Goal: Information Seeking & Learning: Learn about a topic

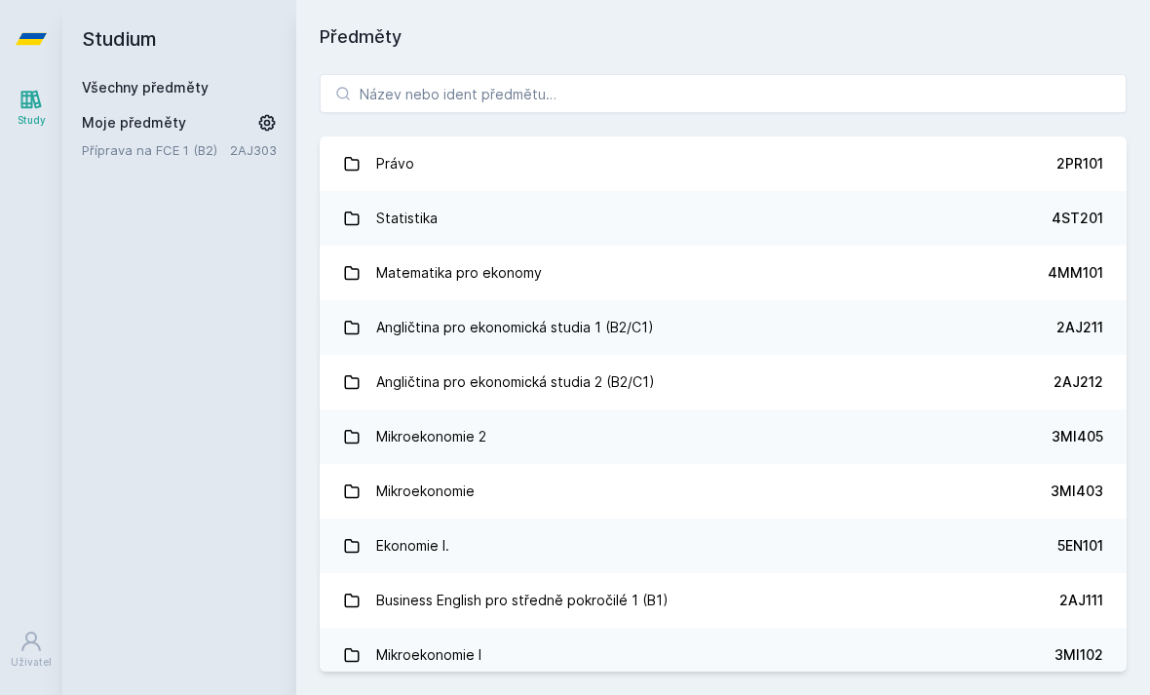
click at [117, 133] on div "Moje předměty Příprava na FCE 1 (B2) 2AJ303" at bounding box center [179, 136] width 195 height 47
click at [154, 131] on span "Moje předměty" at bounding box center [134, 122] width 104 height 19
click at [273, 128] on icon at bounding box center [267, 123] width 17 height 17
click at [276, 154] on icon at bounding box center [269, 150] width 16 height 16
click at [139, 88] on link "Všechny předměty" at bounding box center [145, 87] width 127 height 17
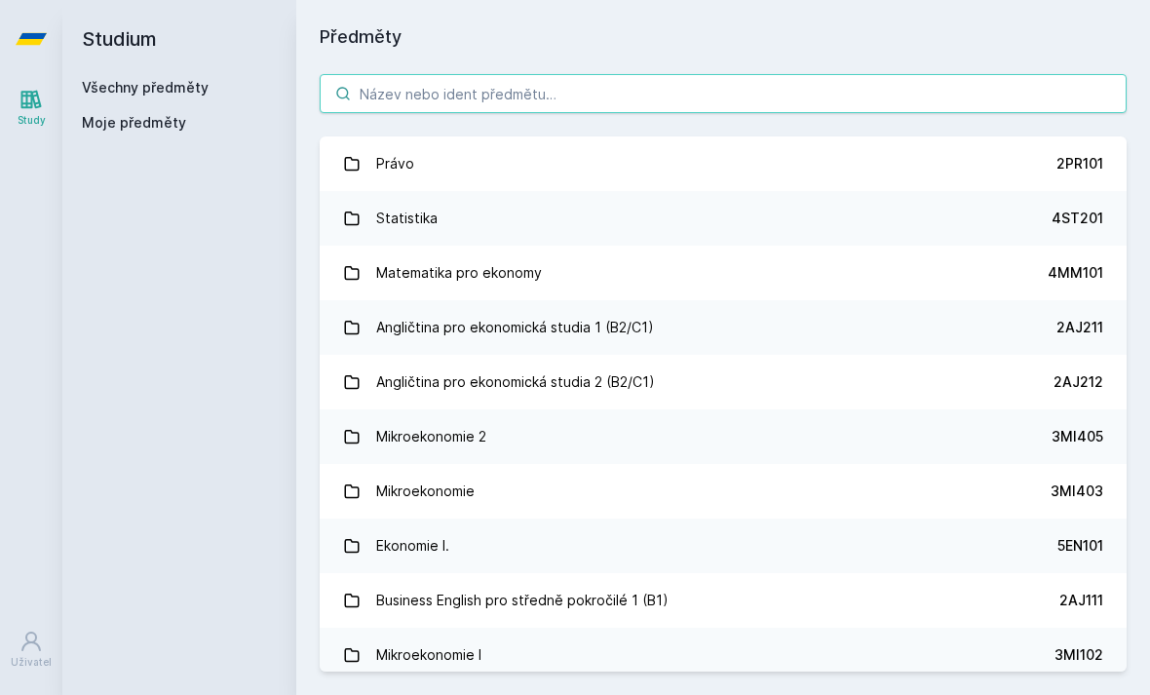
click at [903, 99] on input "search" at bounding box center [723, 93] width 807 height 39
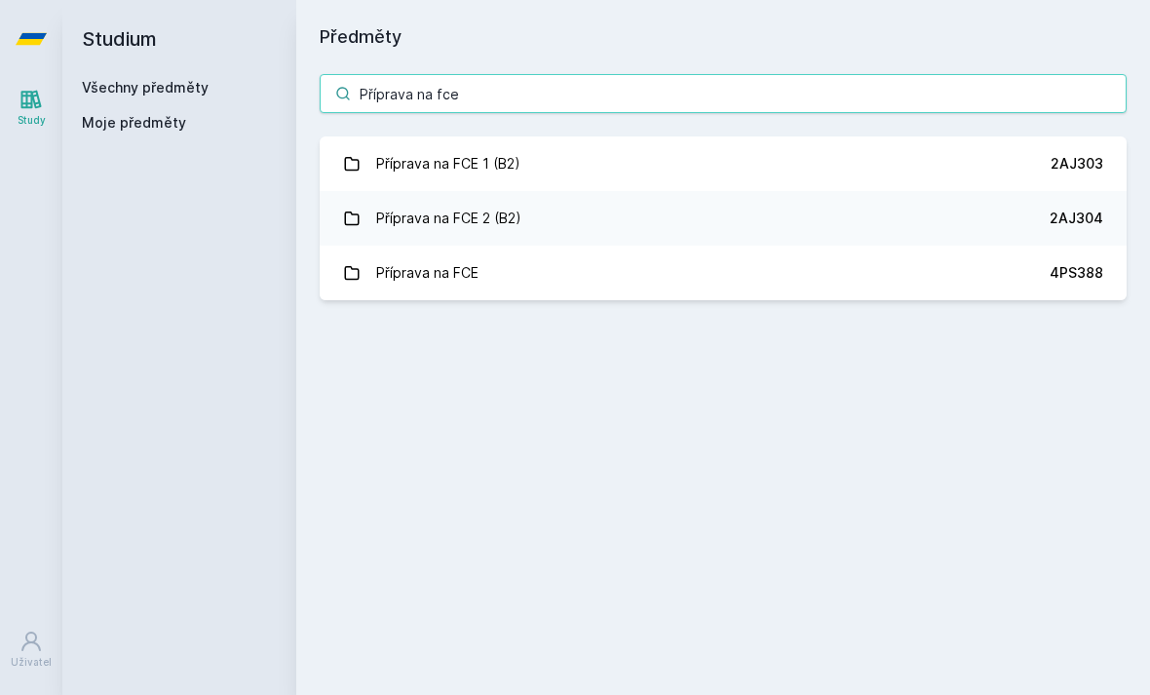
type input "Příprava na fce"
click at [999, 173] on link "Příprava na FCE 1 (B2) 2AJ303" at bounding box center [723, 163] width 807 height 55
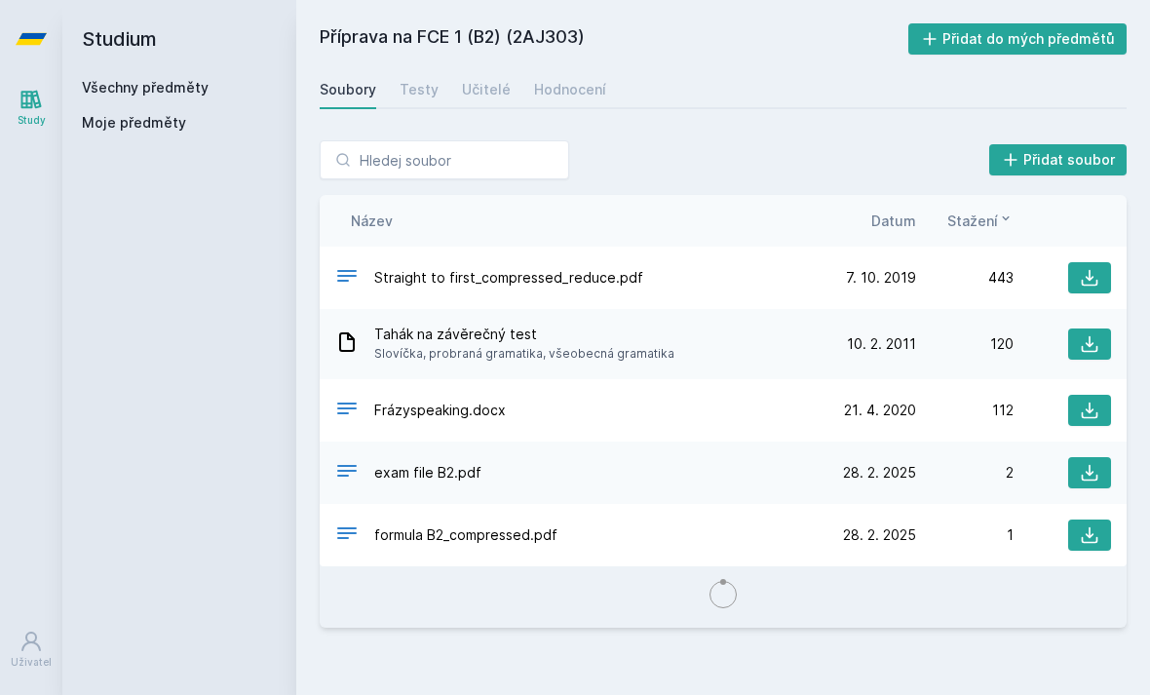
click at [463, 88] on div "Učitelé" at bounding box center [486, 89] width 49 height 19
click at [480, 83] on div "Učitelé" at bounding box center [486, 89] width 49 height 19
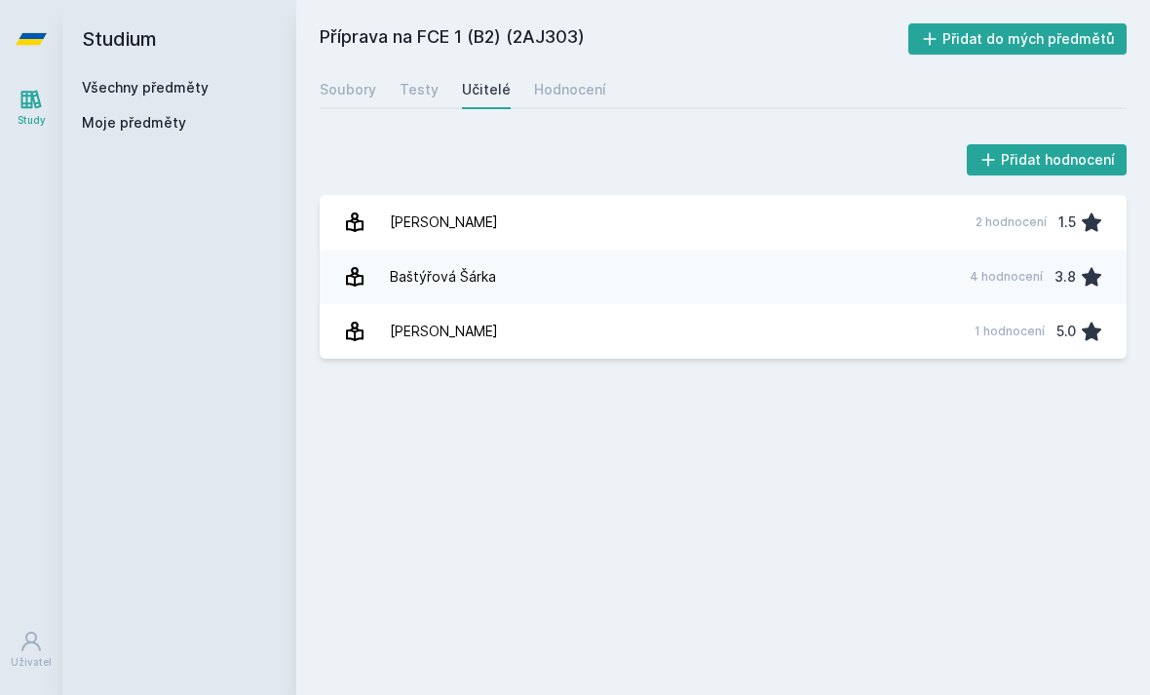
click at [555, 96] on div "Hodnocení" at bounding box center [570, 89] width 72 height 19
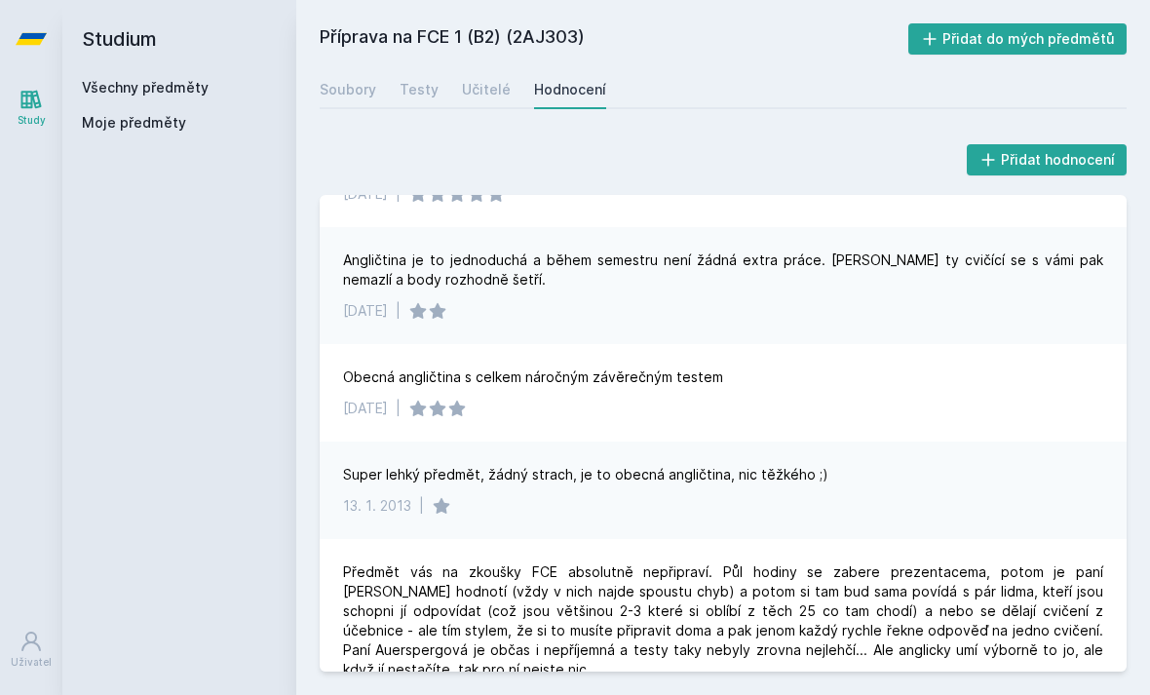
scroll to position [62, 0]
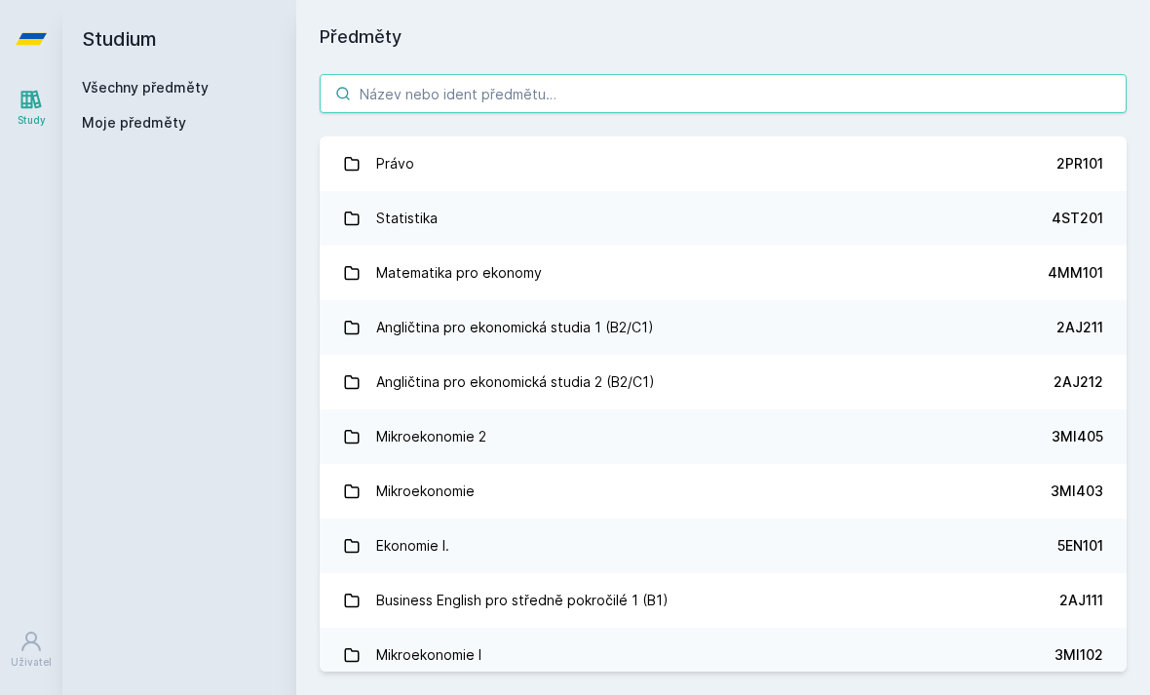
click at [993, 74] on input "search" at bounding box center [723, 93] width 807 height 39
type input "Fce"
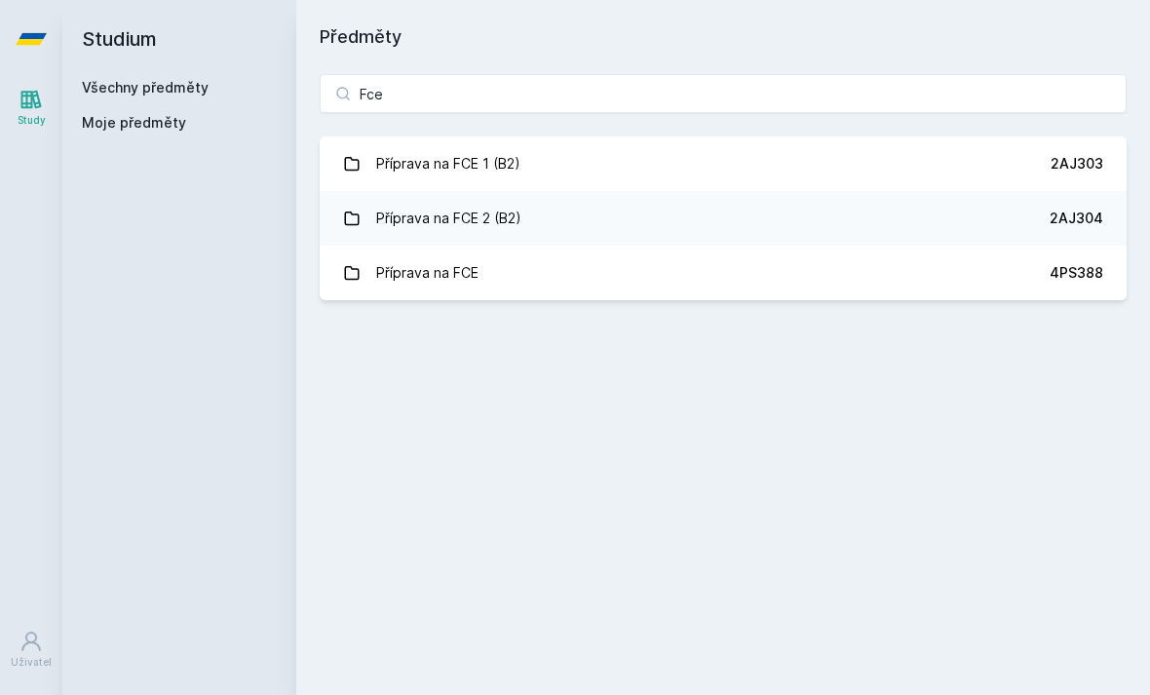
click at [970, 191] on link "Příprava na FCE 2 (B2) 2AJ304" at bounding box center [723, 218] width 807 height 55
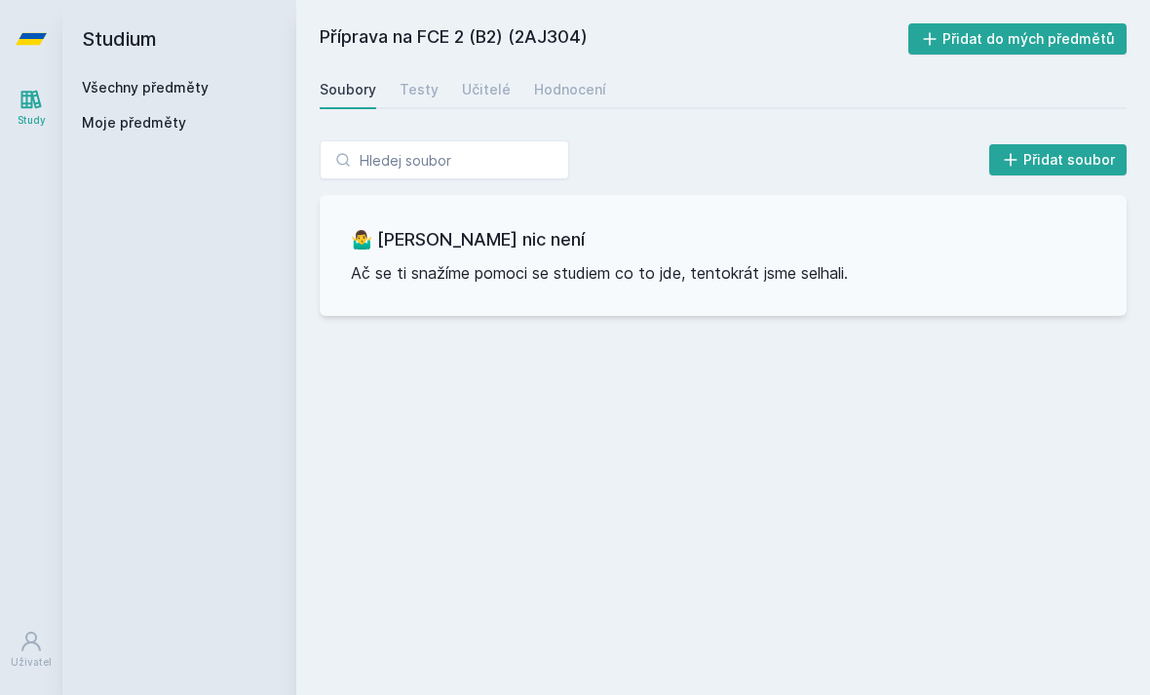
click at [561, 80] on div "Hodnocení" at bounding box center [570, 89] width 72 height 19
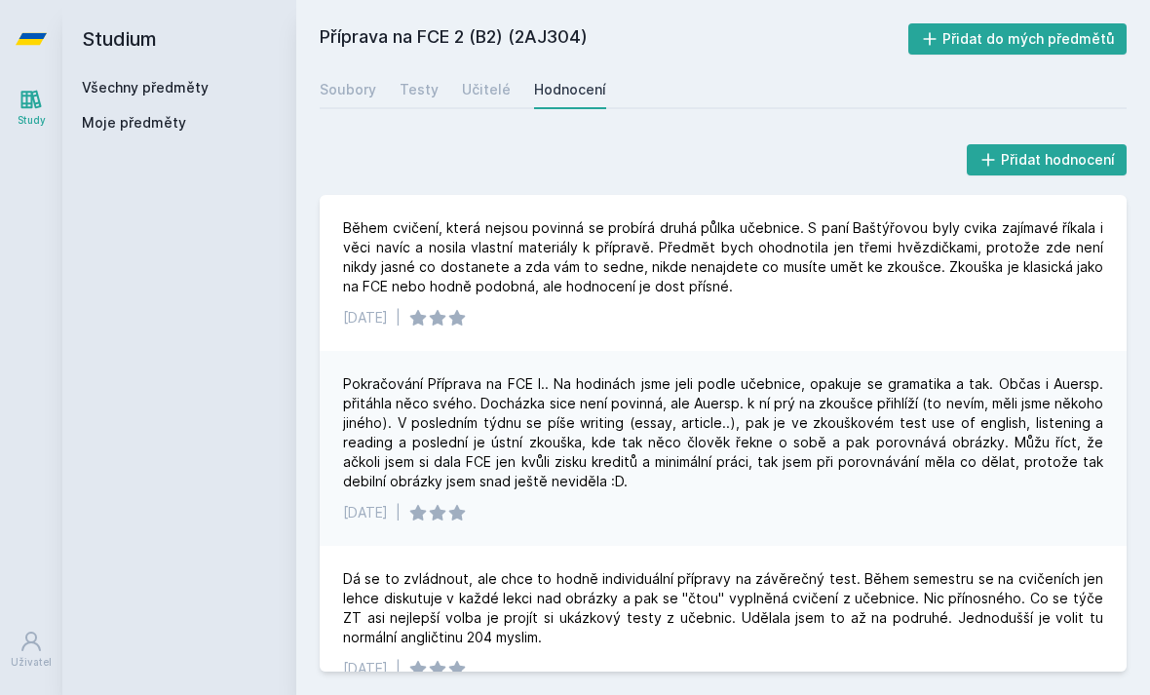
click at [483, 80] on div "Učitelé" at bounding box center [486, 89] width 49 height 19
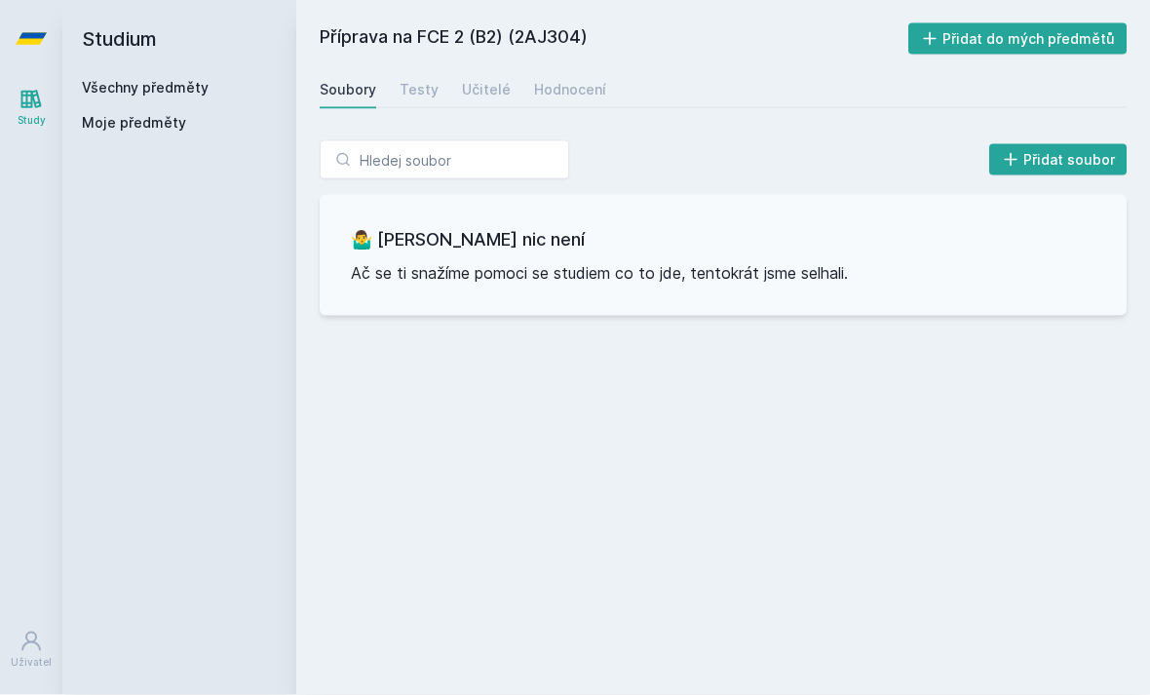
scroll to position [62, 0]
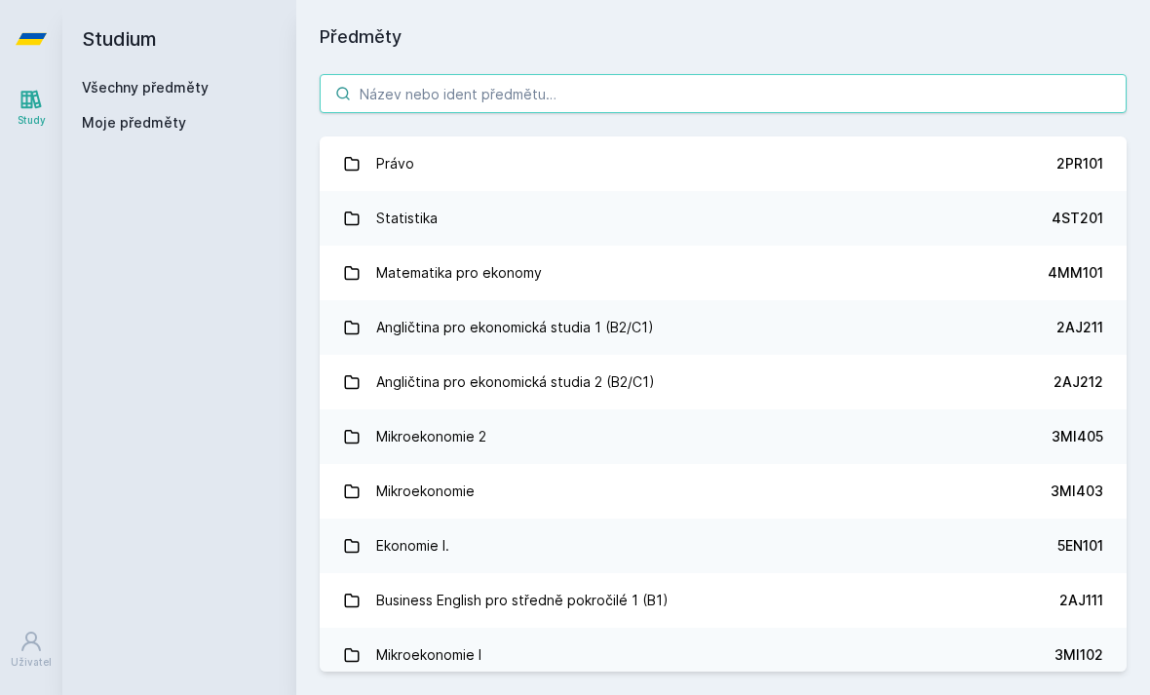
click at [418, 74] on input "search" at bounding box center [723, 93] width 807 height 39
type input "D"
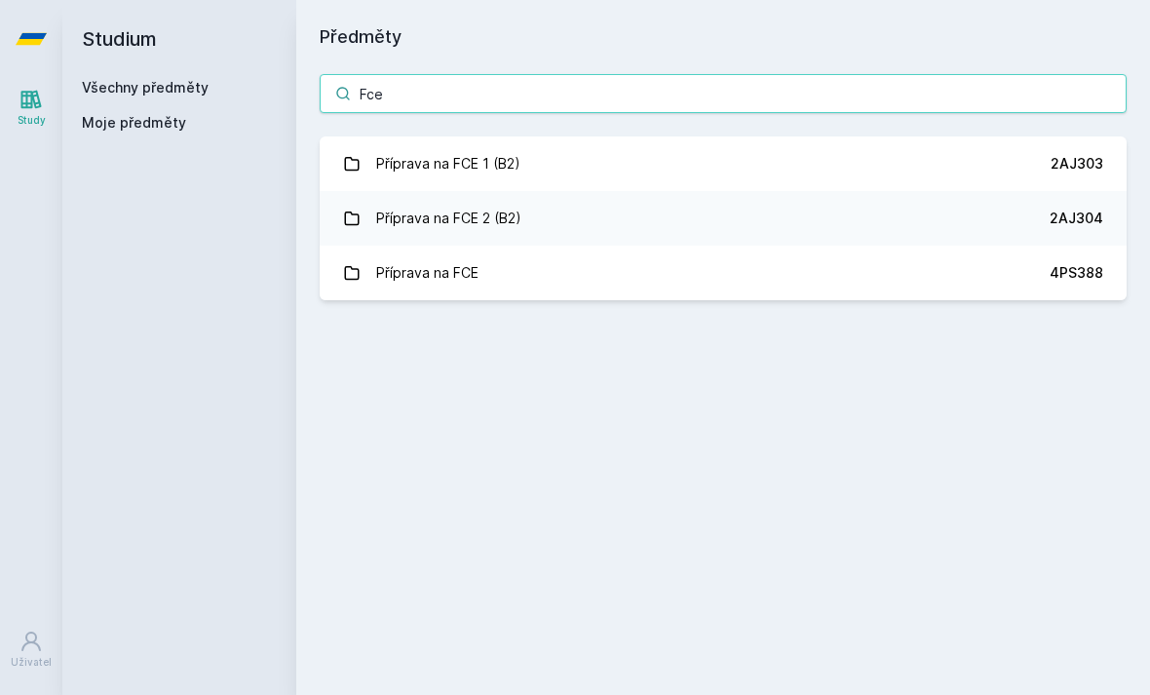
type input "Fce"
click at [396, 253] on div "Příprava na FCE" at bounding box center [427, 272] width 102 height 39
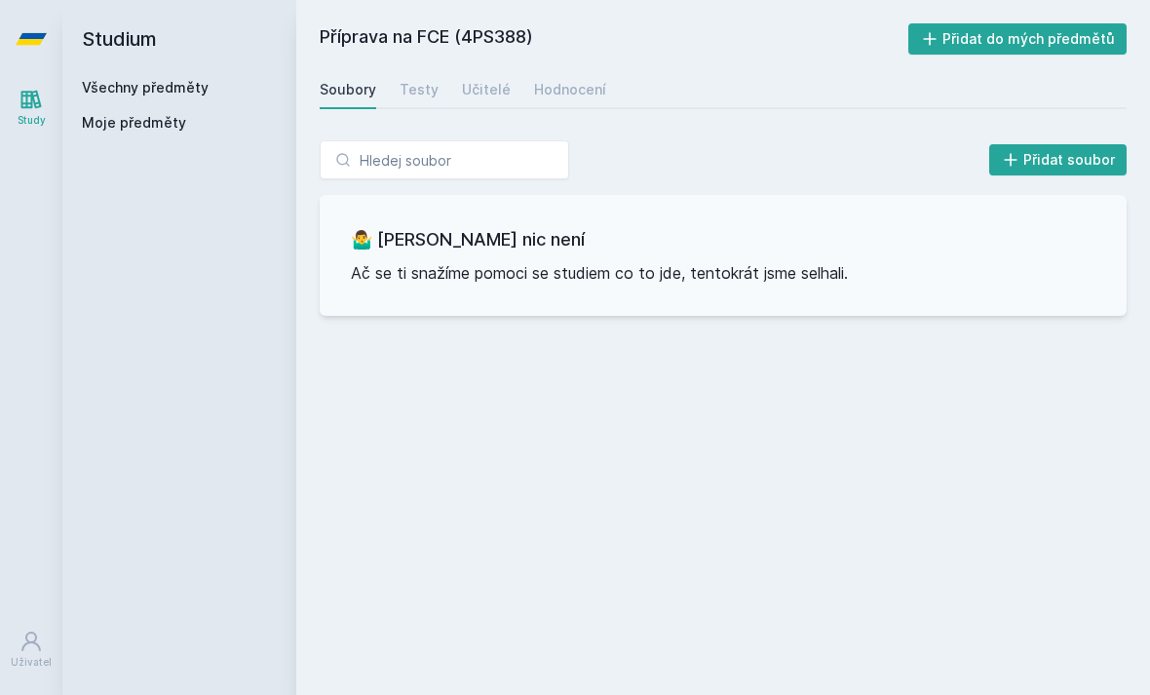
click at [476, 70] on link "Učitelé" at bounding box center [486, 89] width 49 height 39
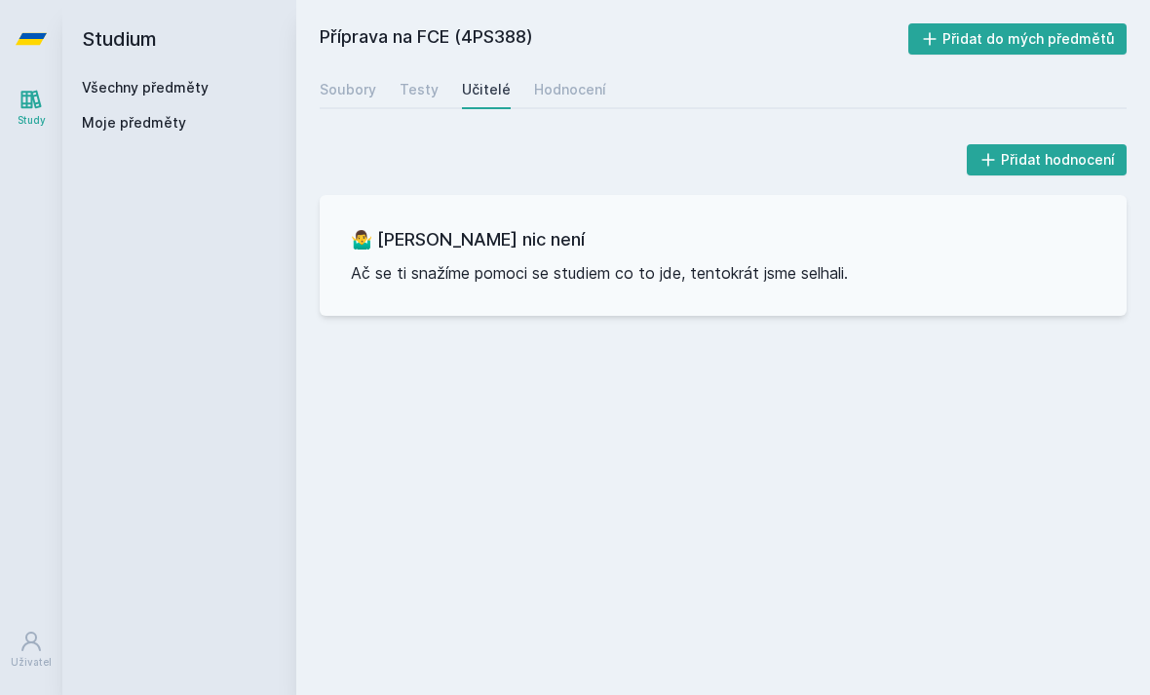
click at [562, 80] on div "Hodnocení" at bounding box center [570, 89] width 72 height 19
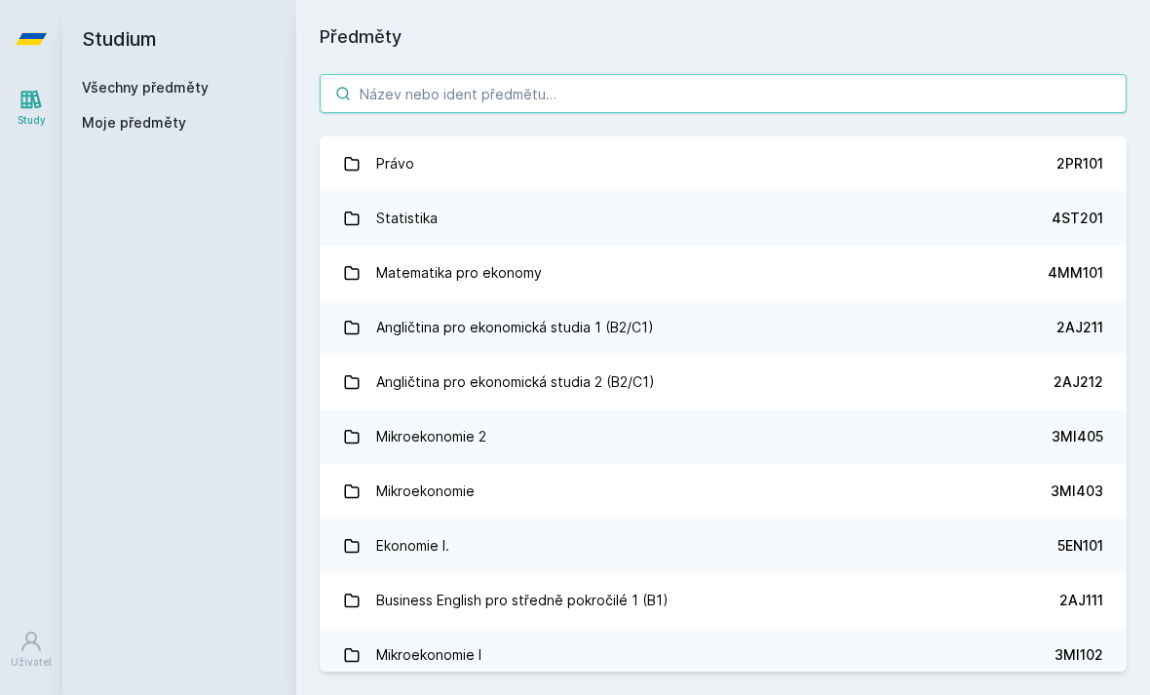
click at [411, 74] on input "search" at bounding box center [723, 93] width 807 height 39
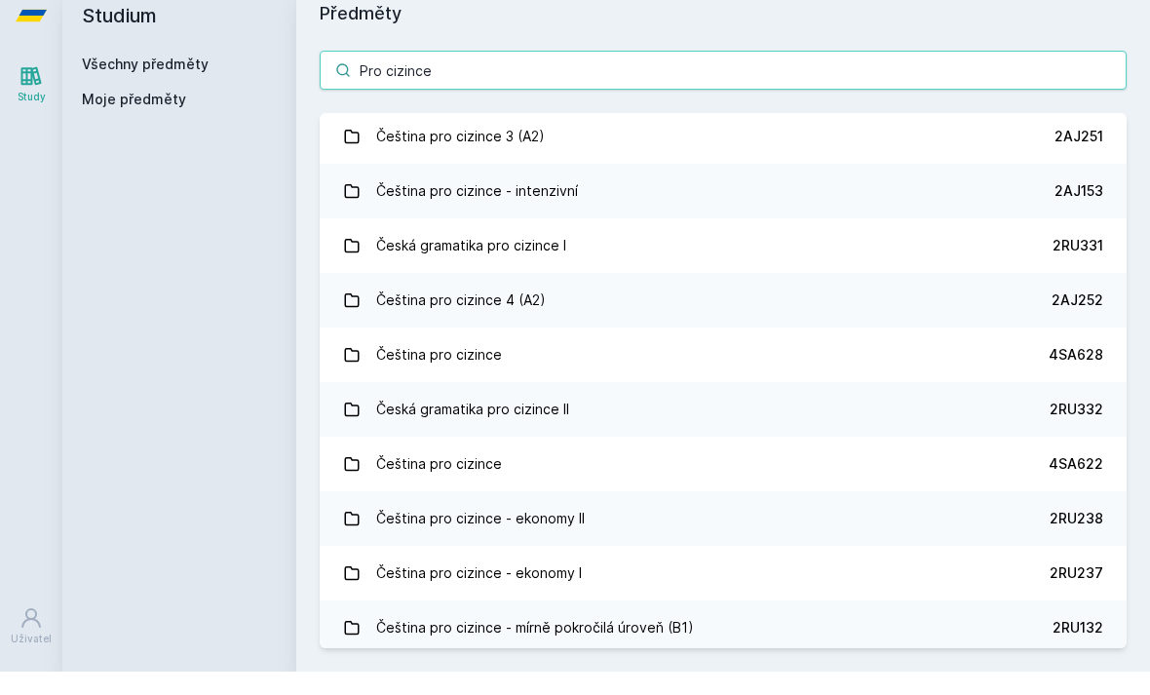
scroll to position [221, 0]
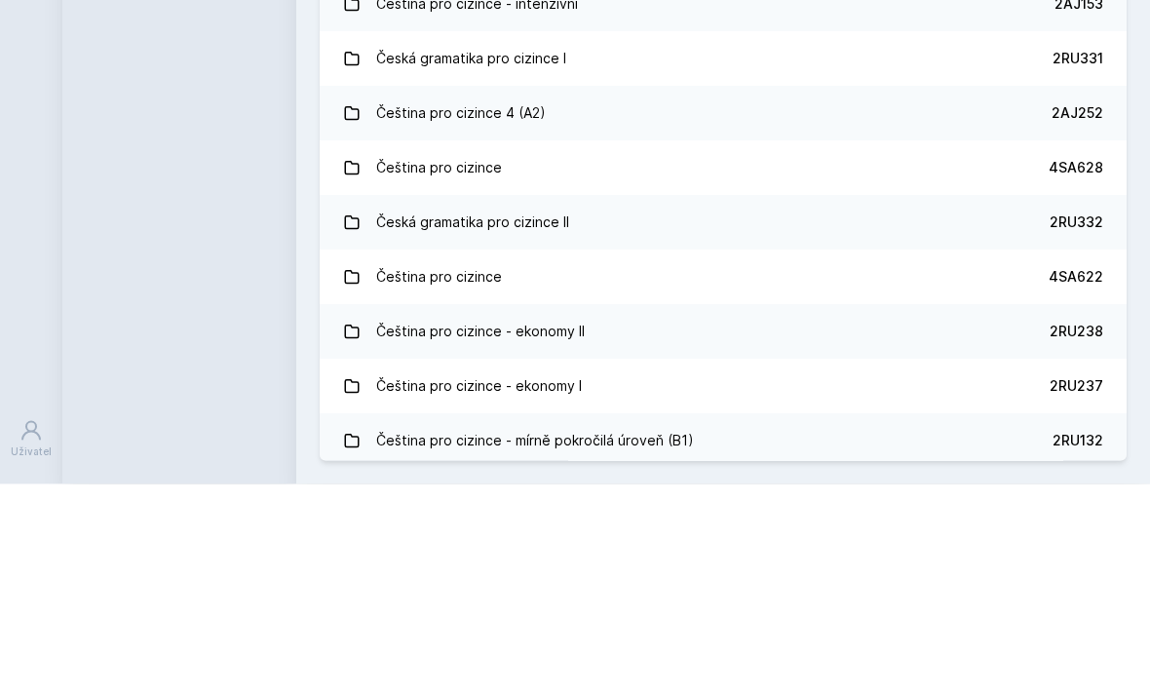
click at [198, 171] on div "Studium Všechny předměty Moje předměty" at bounding box center [179, 347] width 234 height 695
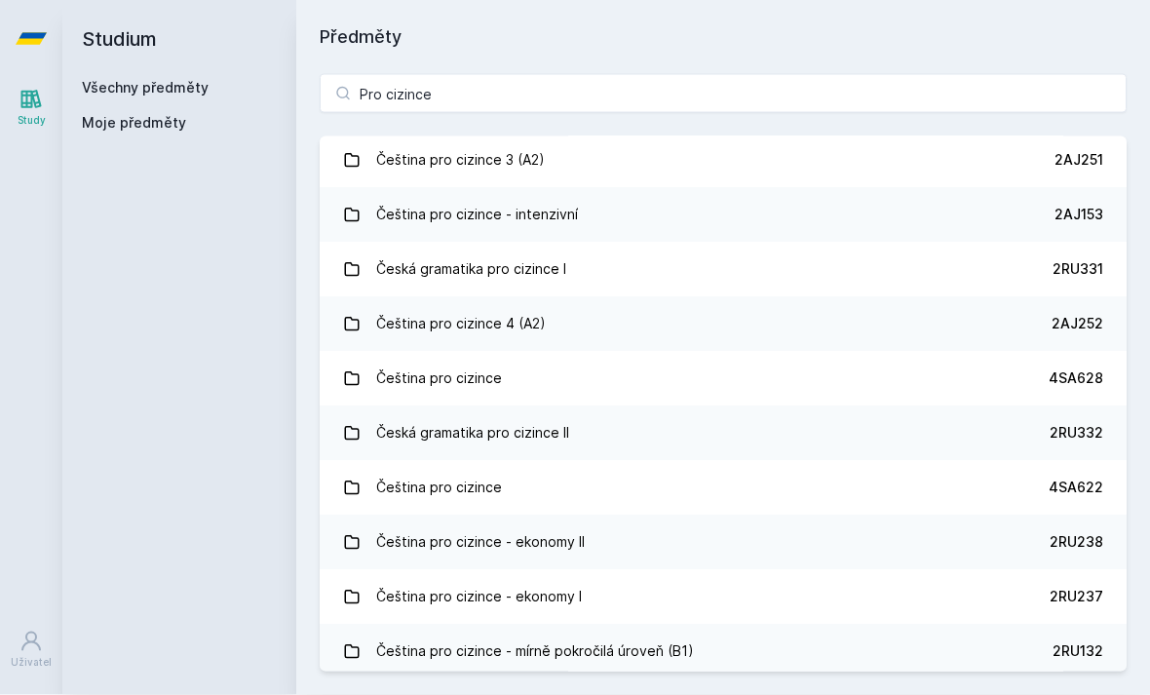
scroll to position [0, 0]
click at [447, 82] on input "Pro cizince" at bounding box center [723, 93] width 807 height 39
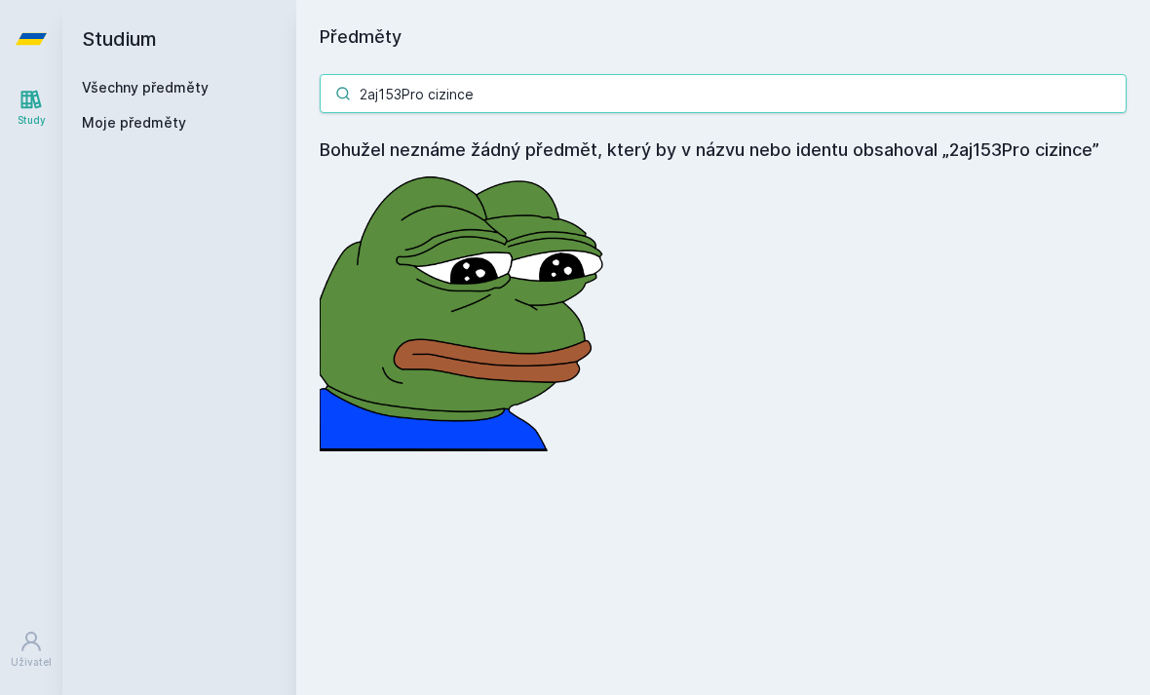
click at [493, 91] on input "2aj153Pro cizince" at bounding box center [723, 93] width 807 height 39
type input "2aj153"
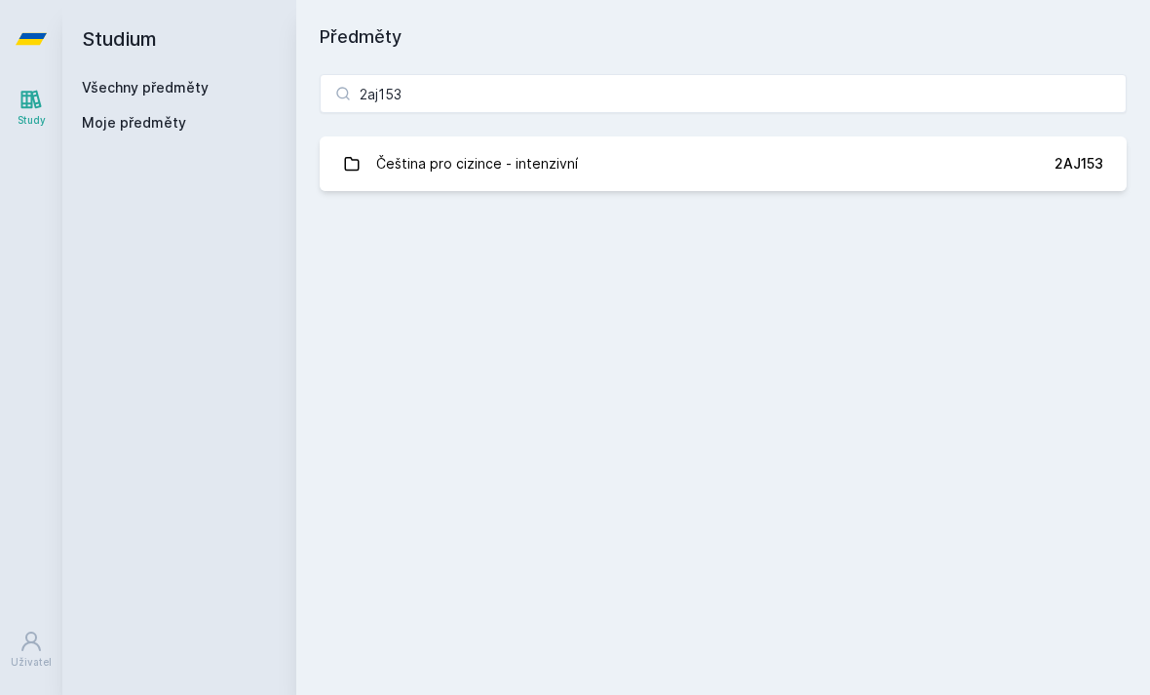
click at [413, 168] on div "Čeština pro cizince - intenzivní" at bounding box center [477, 163] width 202 height 39
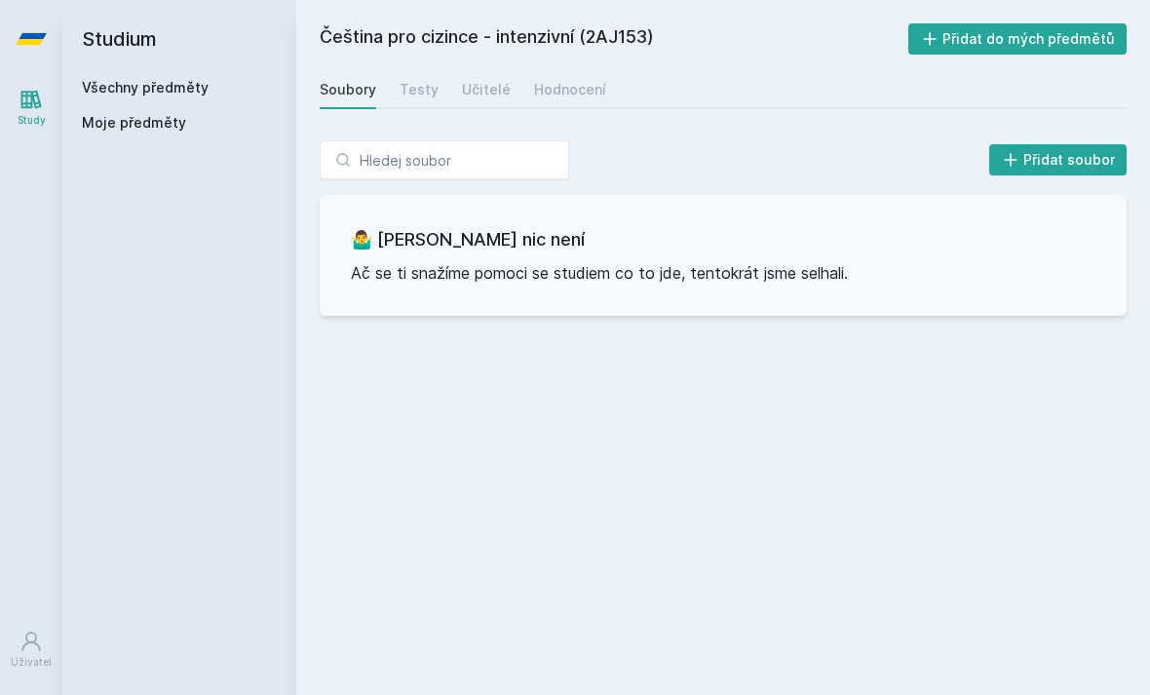
click at [462, 97] on div "Učitelé" at bounding box center [486, 89] width 49 height 19
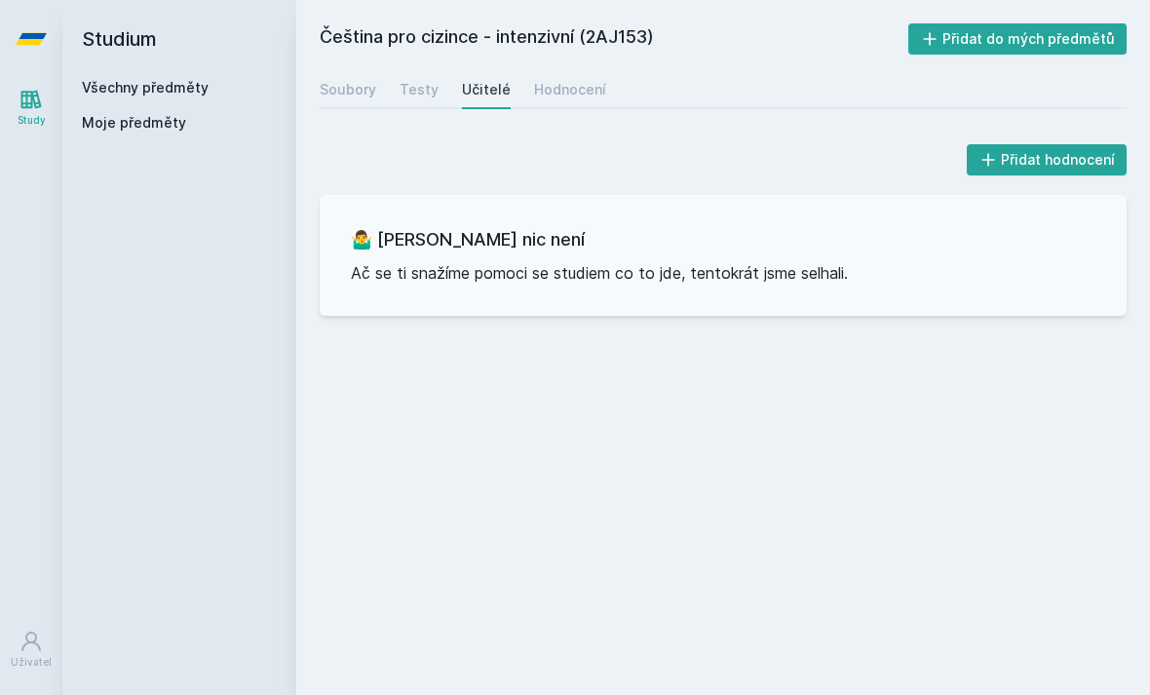
click at [552, 104] on link "Hodnocení" at bounding box center [570, 89] width 72 height 39
